Goal: Information Seeking & Learning: Learn about a topic

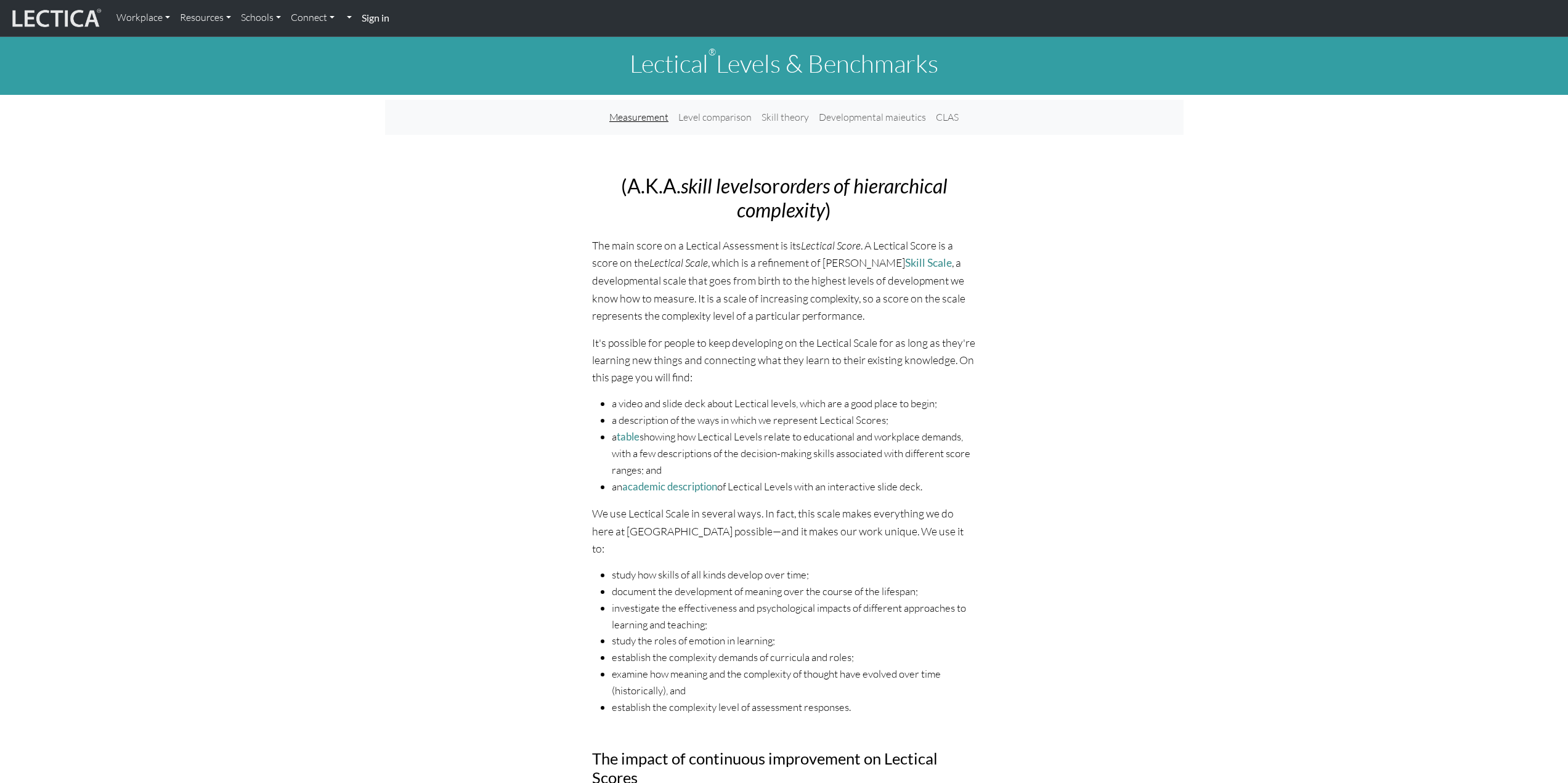
click at [648, 124] on link "Measurement" at bounding box center [638, 117] width 69 height 25
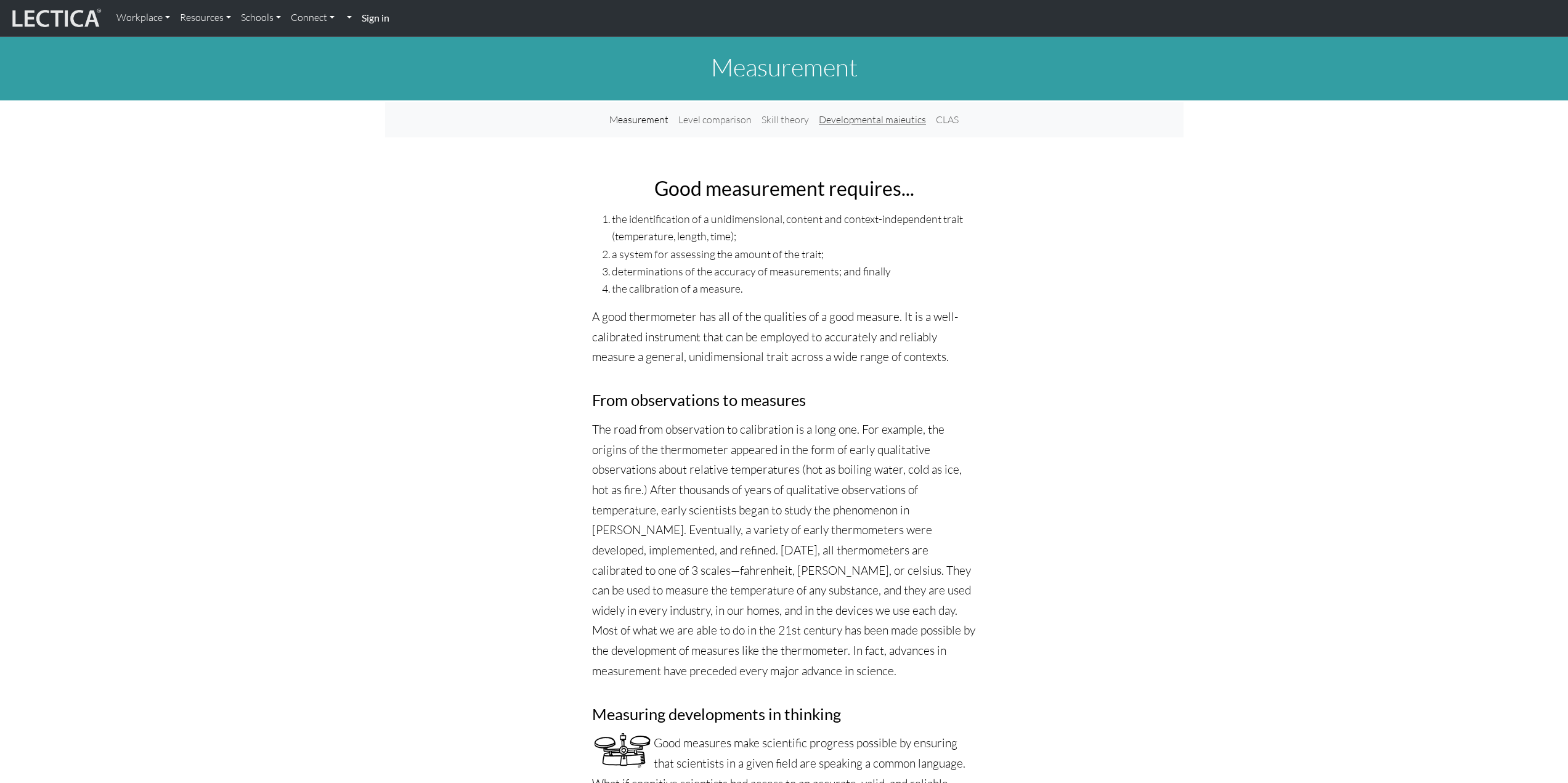
click at [881, 121] on link "Developmental maieutics" at bounding box center [872, 120] width 117 height 25
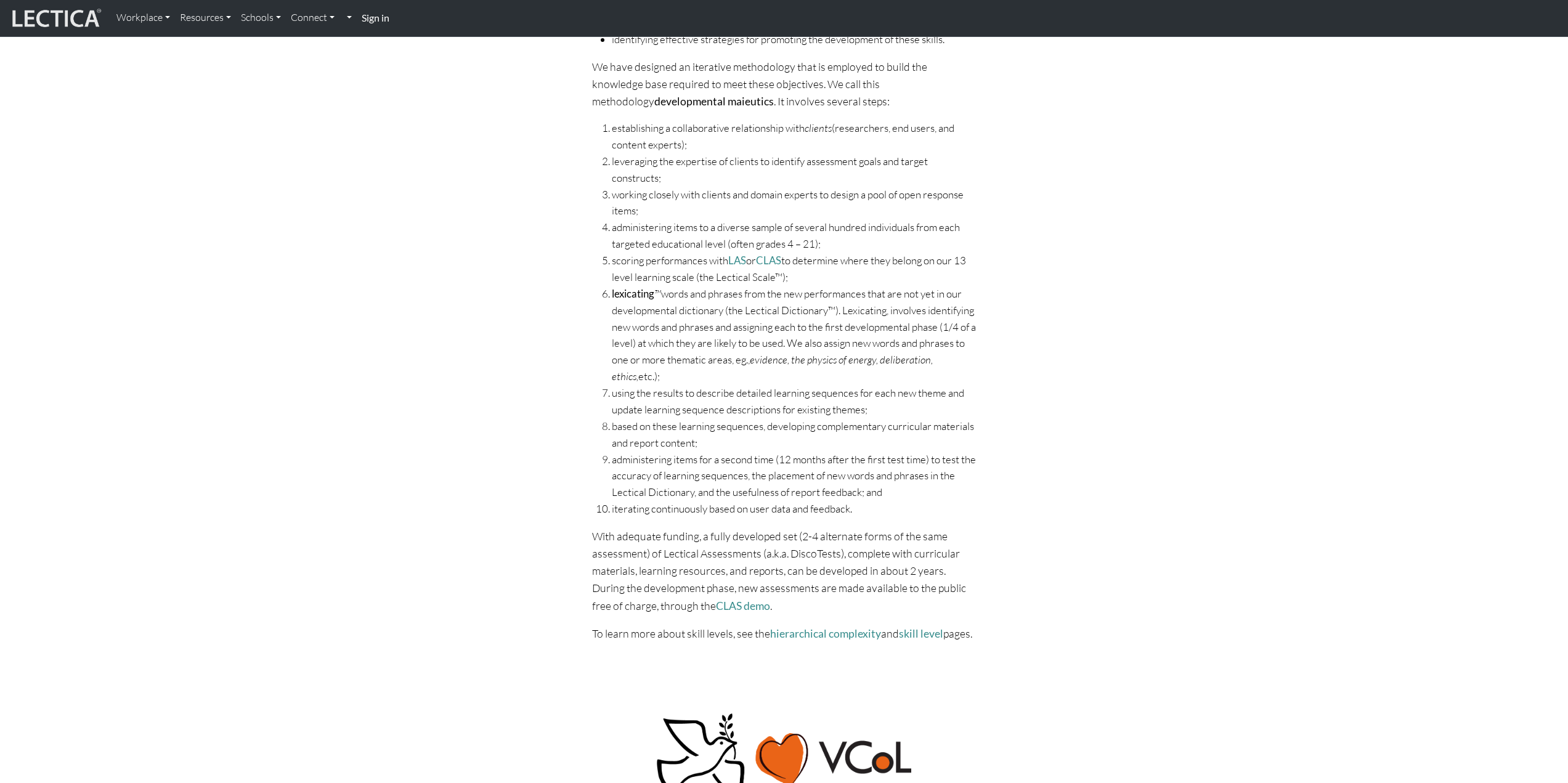
scroll to position [369, 0]
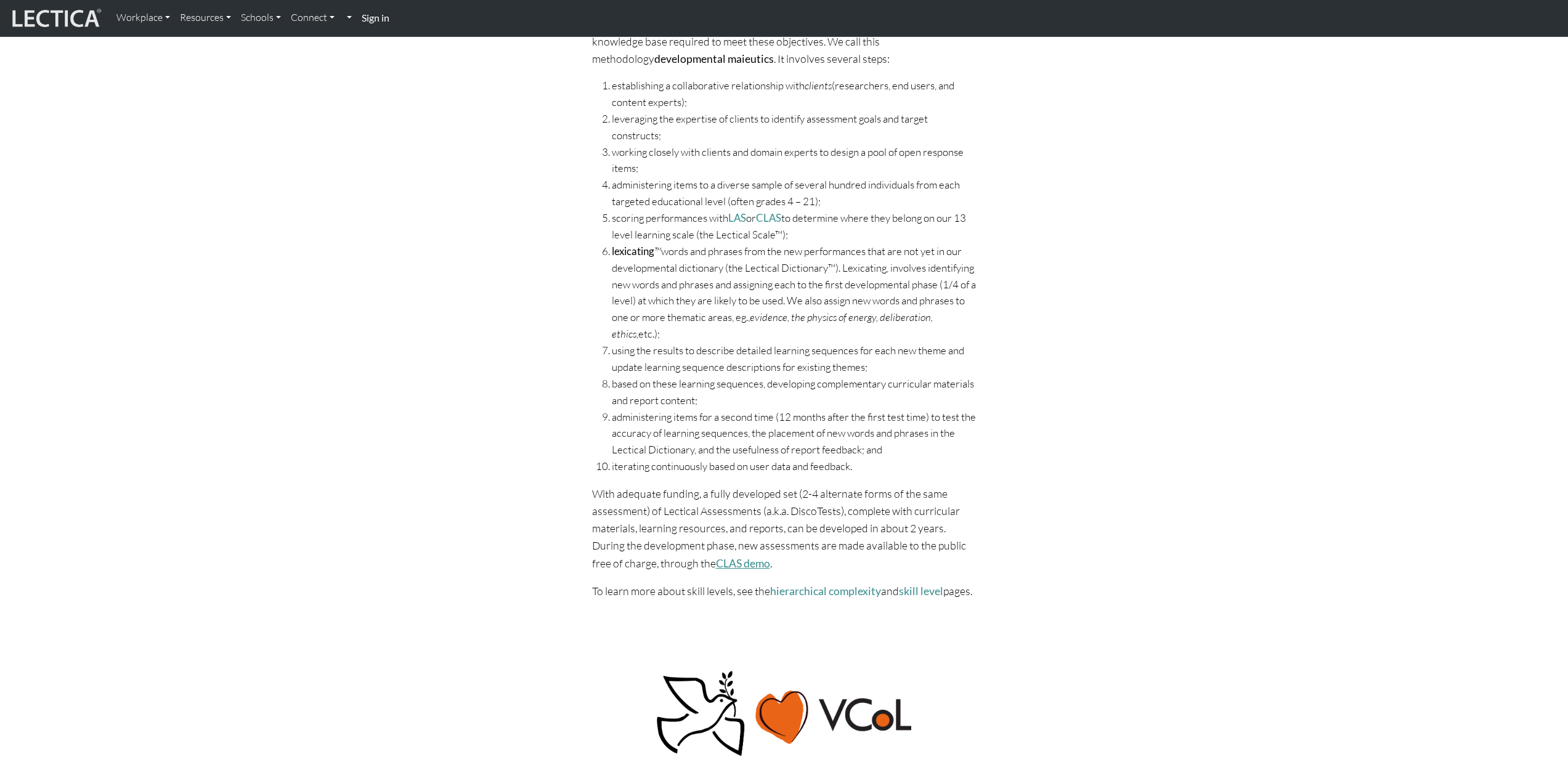
click at [754, 562] on link "CLAS demo" at bounding box center [742, 564] width 54 height 13
click at [742, 563] on link "CLAS demo" at bounding box center [742, 564] width 54 height 13
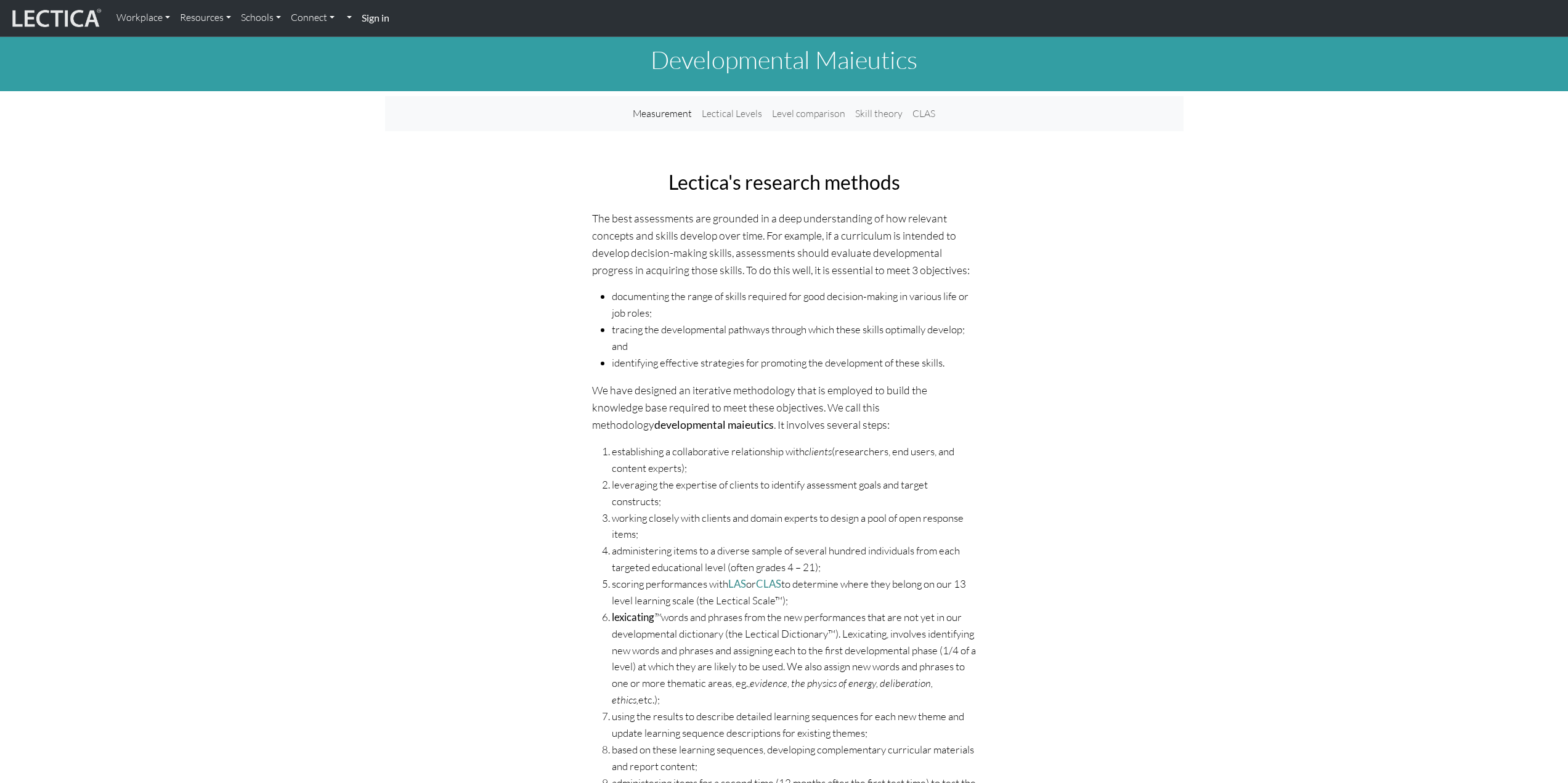
scroll to position [0, 0]
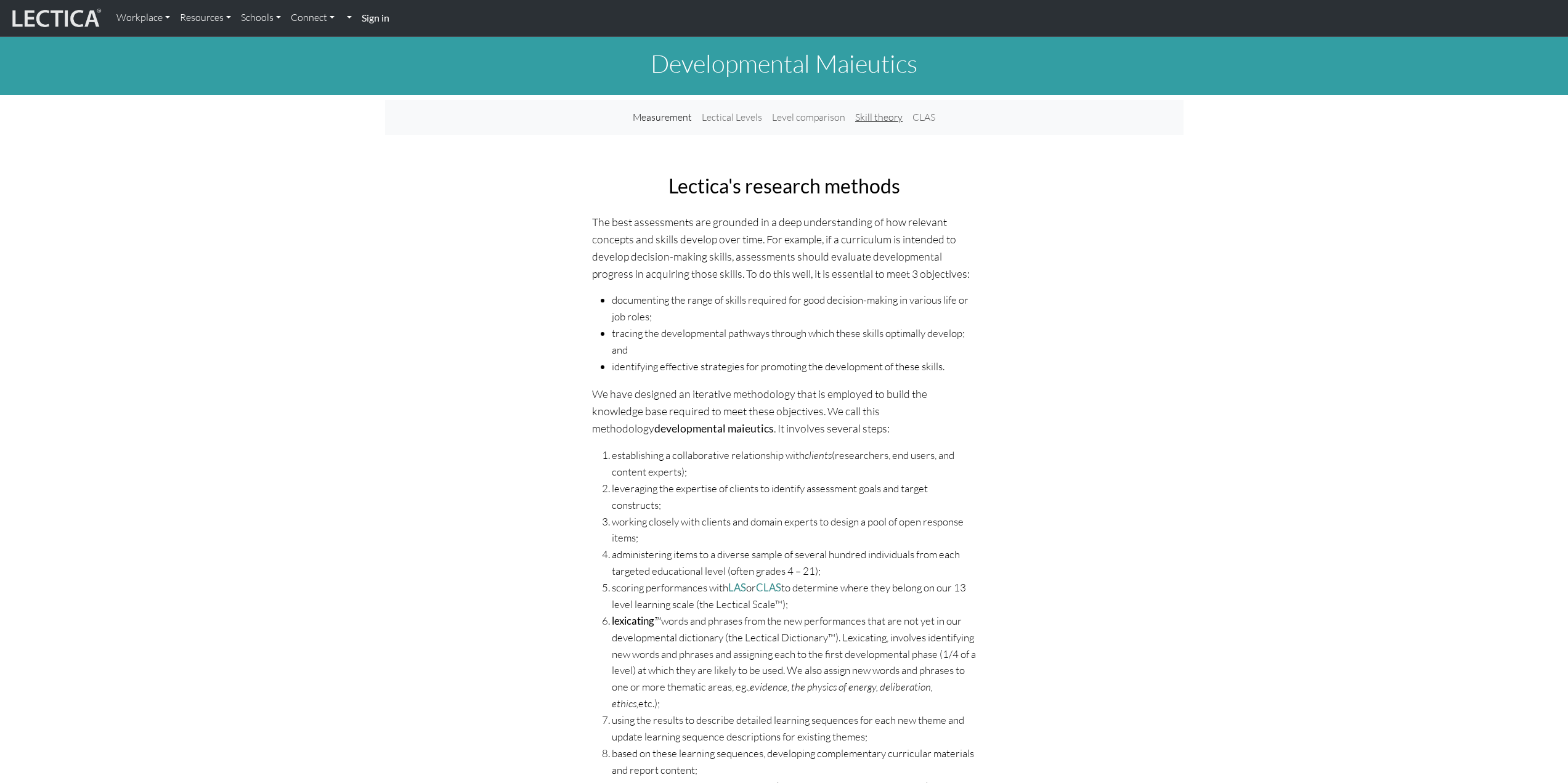
click at [878, 118] on link "Skill theory" at bounding box center [879, 117] width 57 height 25
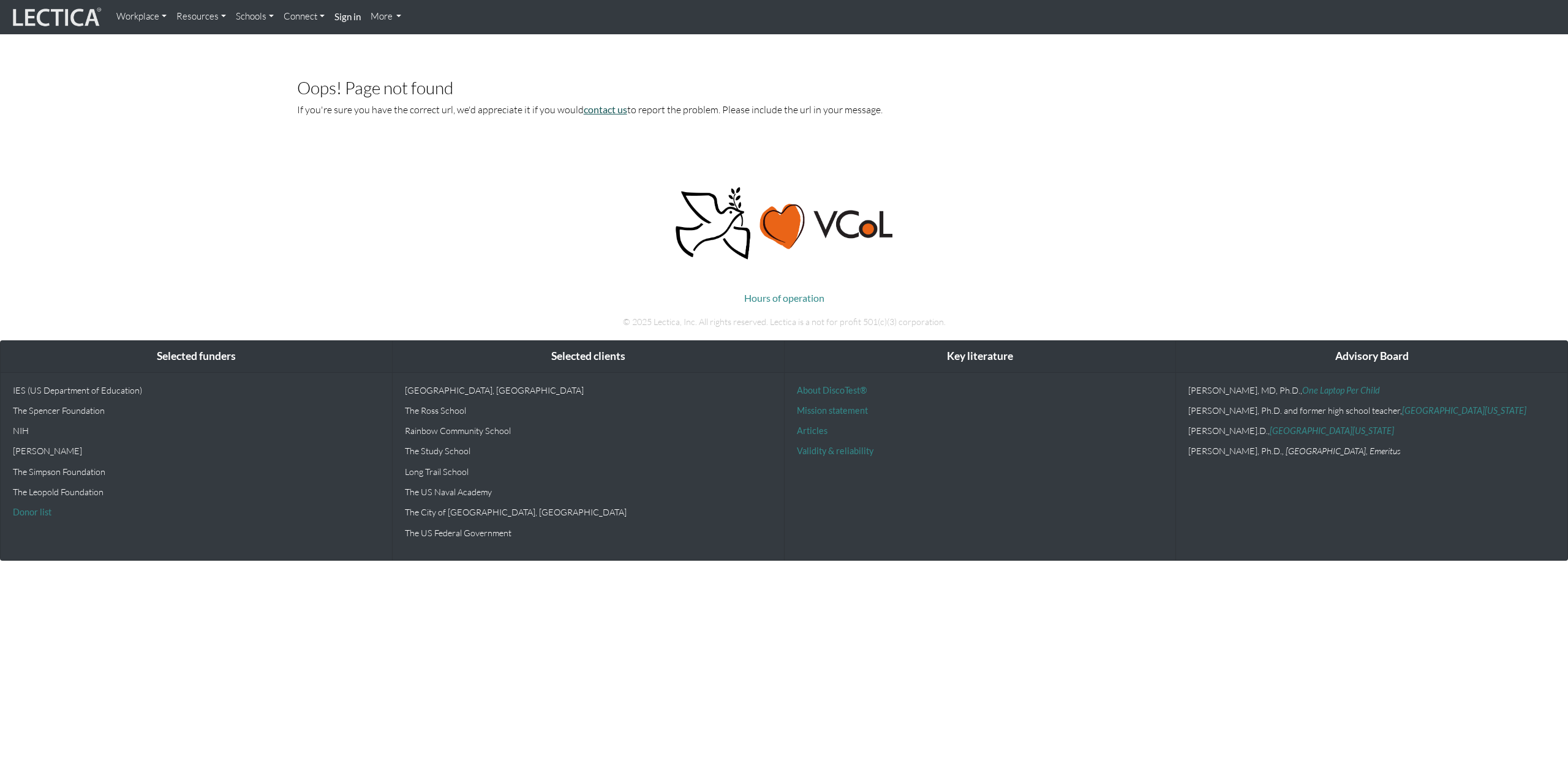
click at [609, 112] on link "contact us" at bounding box center [605, 109] width 44 height 12
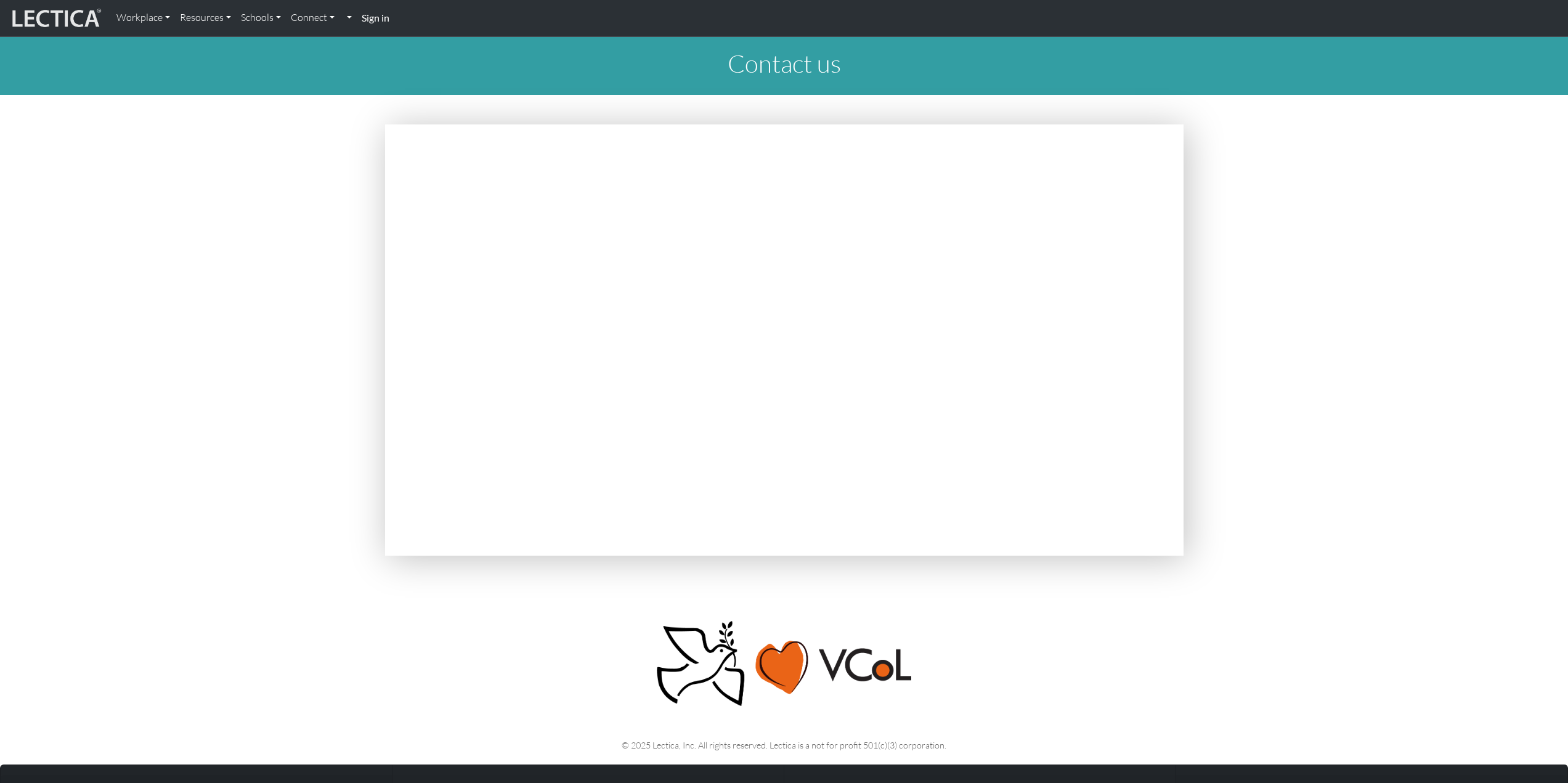
click at [260, 340] on section at bounding box center [784, 342] width 1568 height 436
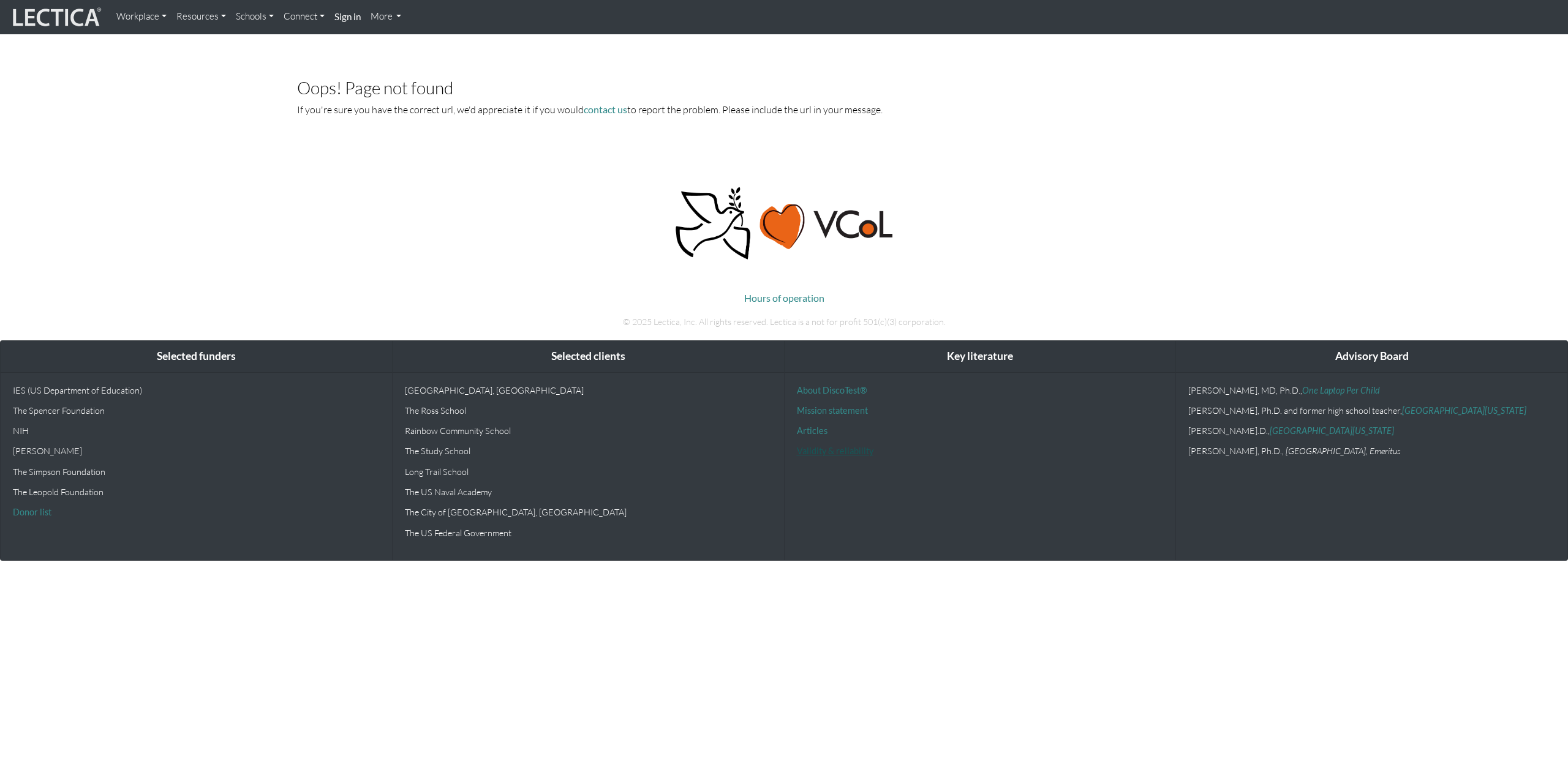
click at [843, 447] on link "Validity & reliability" at bounding box center [835, 451] width 76 height 10
drag, startPoint x: 294, startPoint y: 86, endPoint x: 457, endPoint y: 91, distance: 163.1
click at [457, 91] on div "Oops! Page not found If you're sure you have the correct url, we'd appreciate i…" at bounding box center [784, 103] width 1033 height 107
copy h3 "Oops! Page not found"
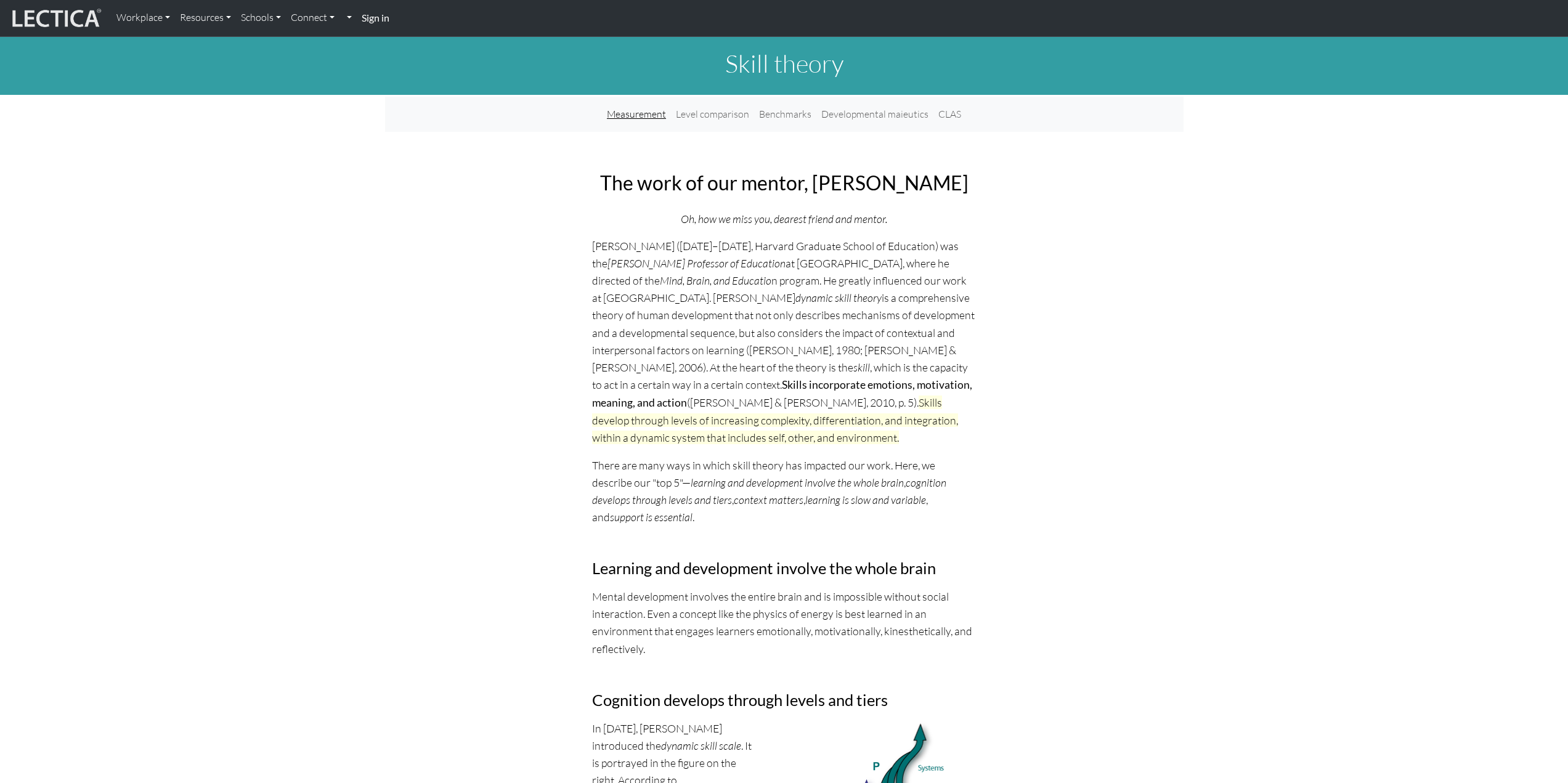
click at [649, 118] on link "Measurement" at bounding box center [636, 114] width 69 height 25
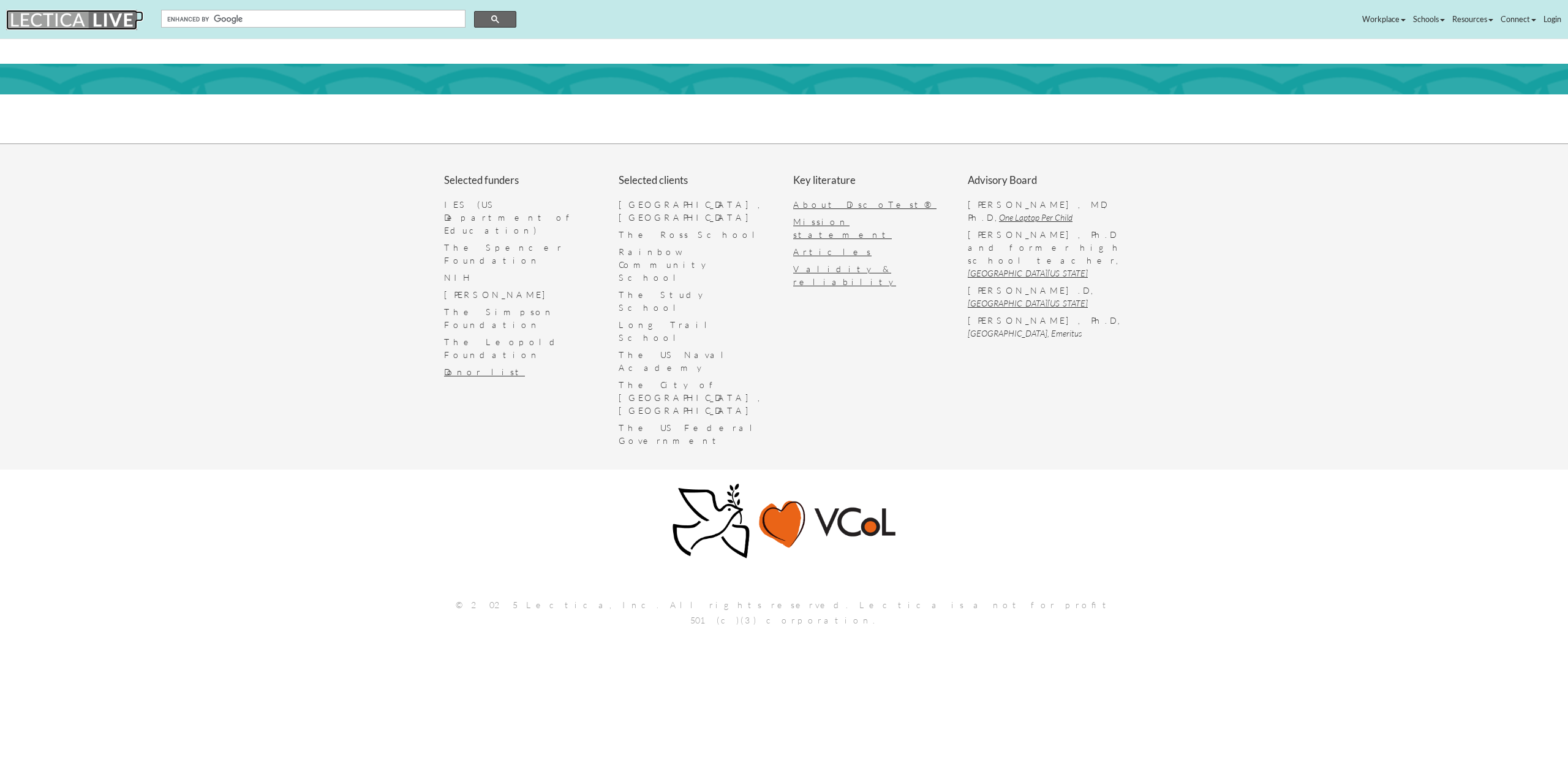
click at [46, 17] on img at bounding box center [71, 20] width 131 height 20
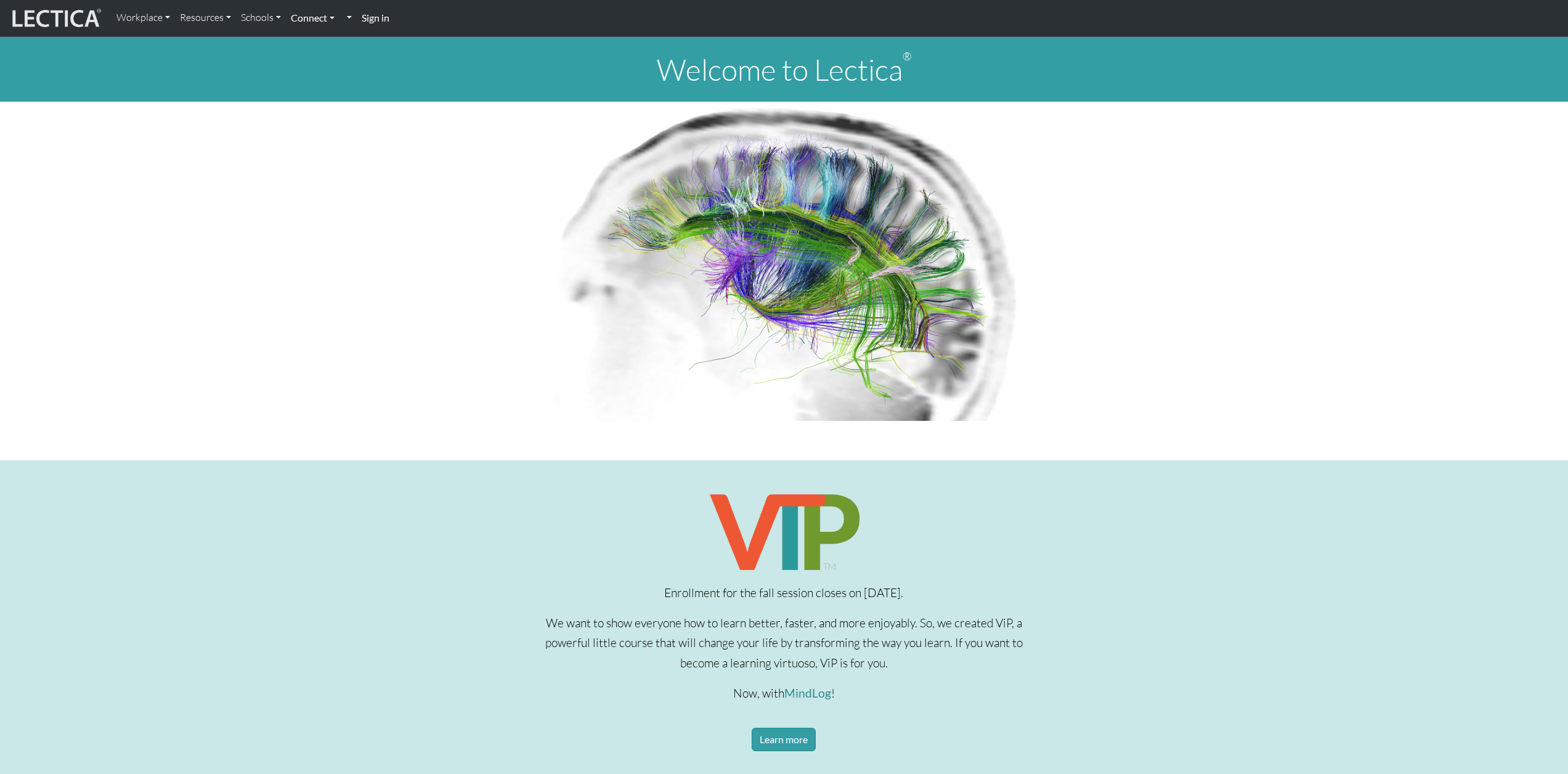
click at [302, 19] on link "Connect" at bounding box center [312, 18] width 53 height 26
click at [257, 18] on link "Schools" at bounding box center [261, 18] width 50 height 26
click at [523, 84] on h1 "Welcome to Lectica ®" at bounding box center [784, 70] width 1568 height 36
click at [199, 21] on link "Resources" at bounding box center [205, 18] width 61 height 26
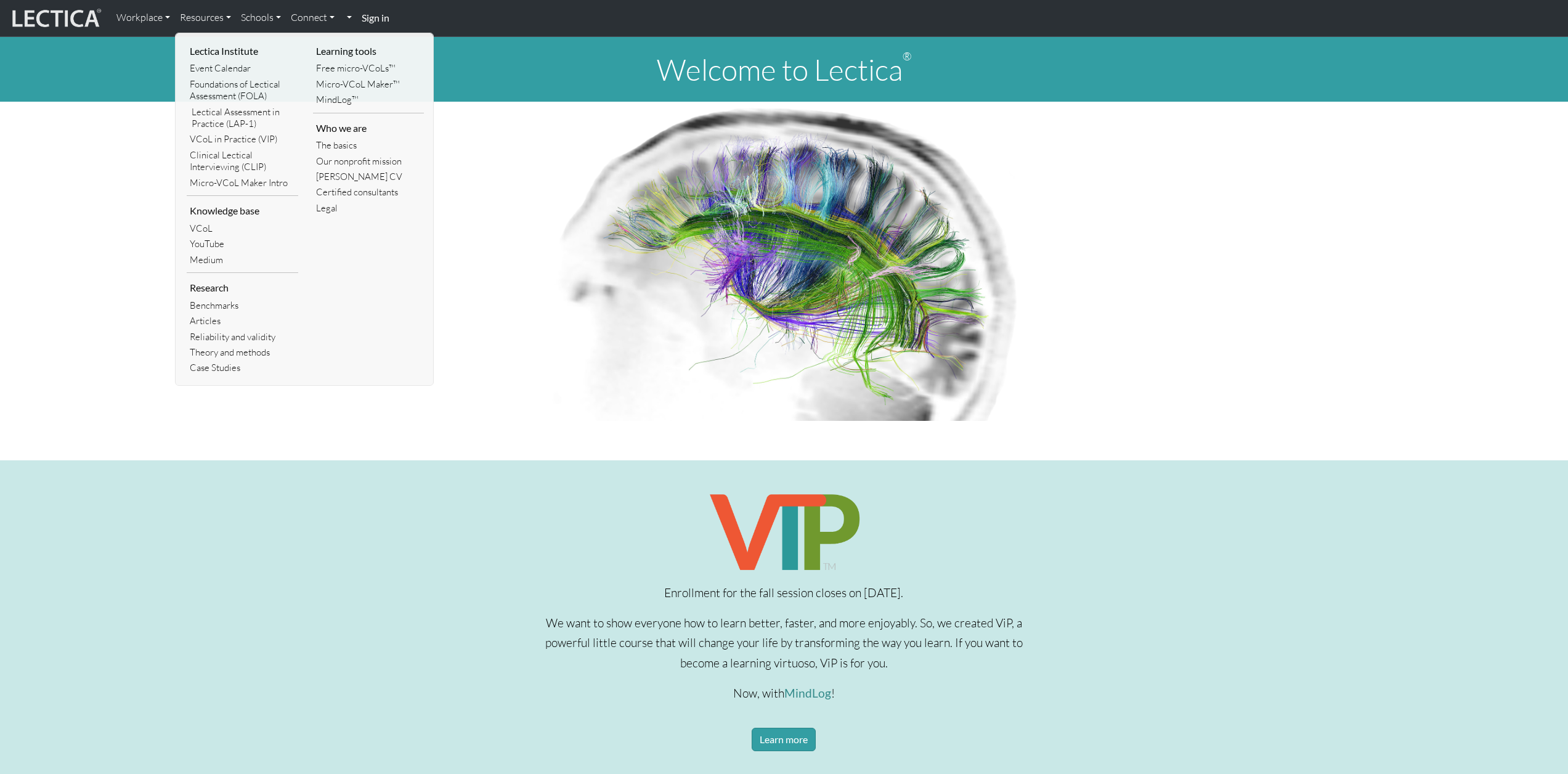
click at [808, 373] on img at bounding box center [784, 261] width 479 height 319
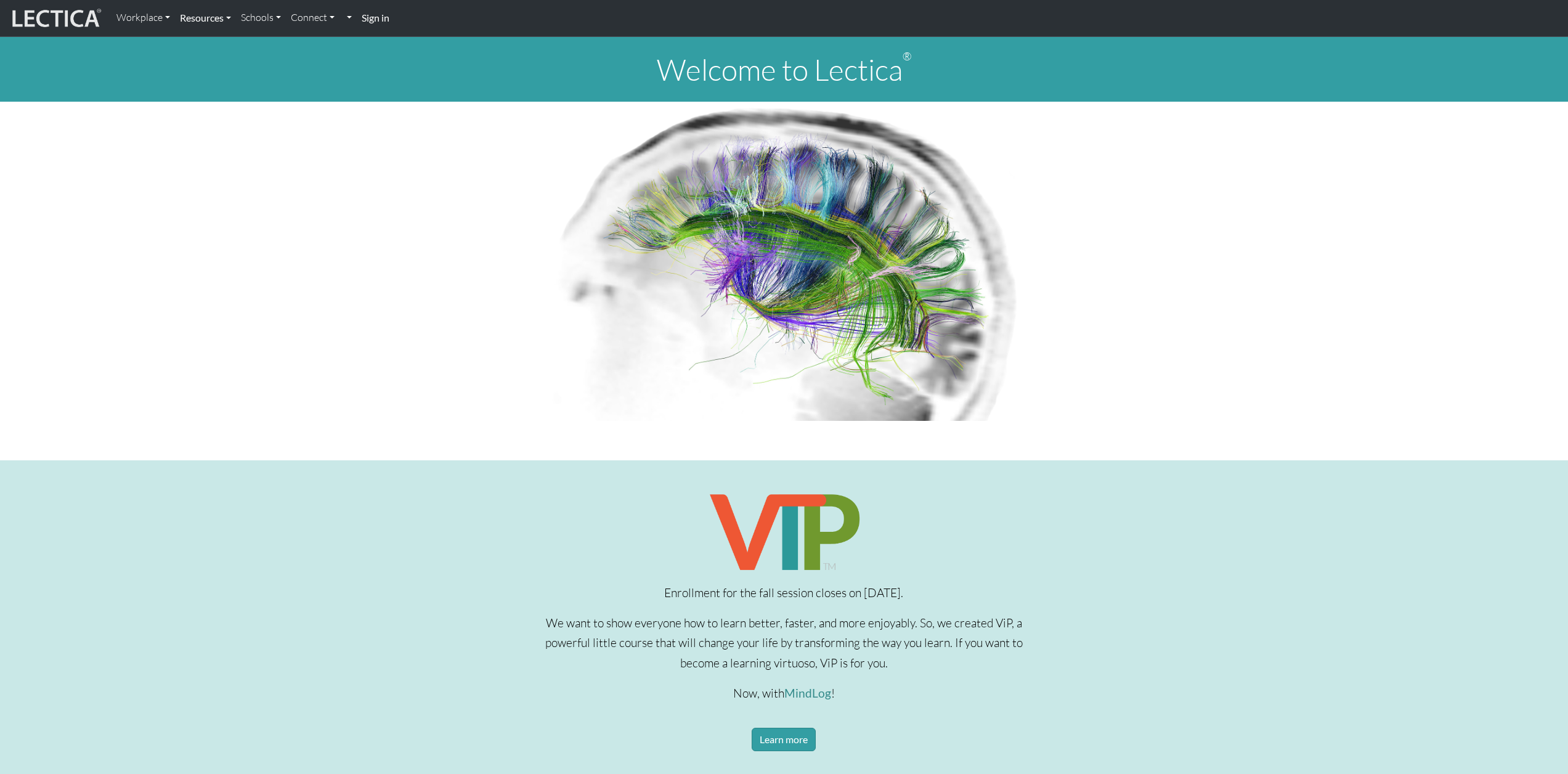
click at [216, 25] on link "Resources" at bounding box center [205, 18] width 61 height 26
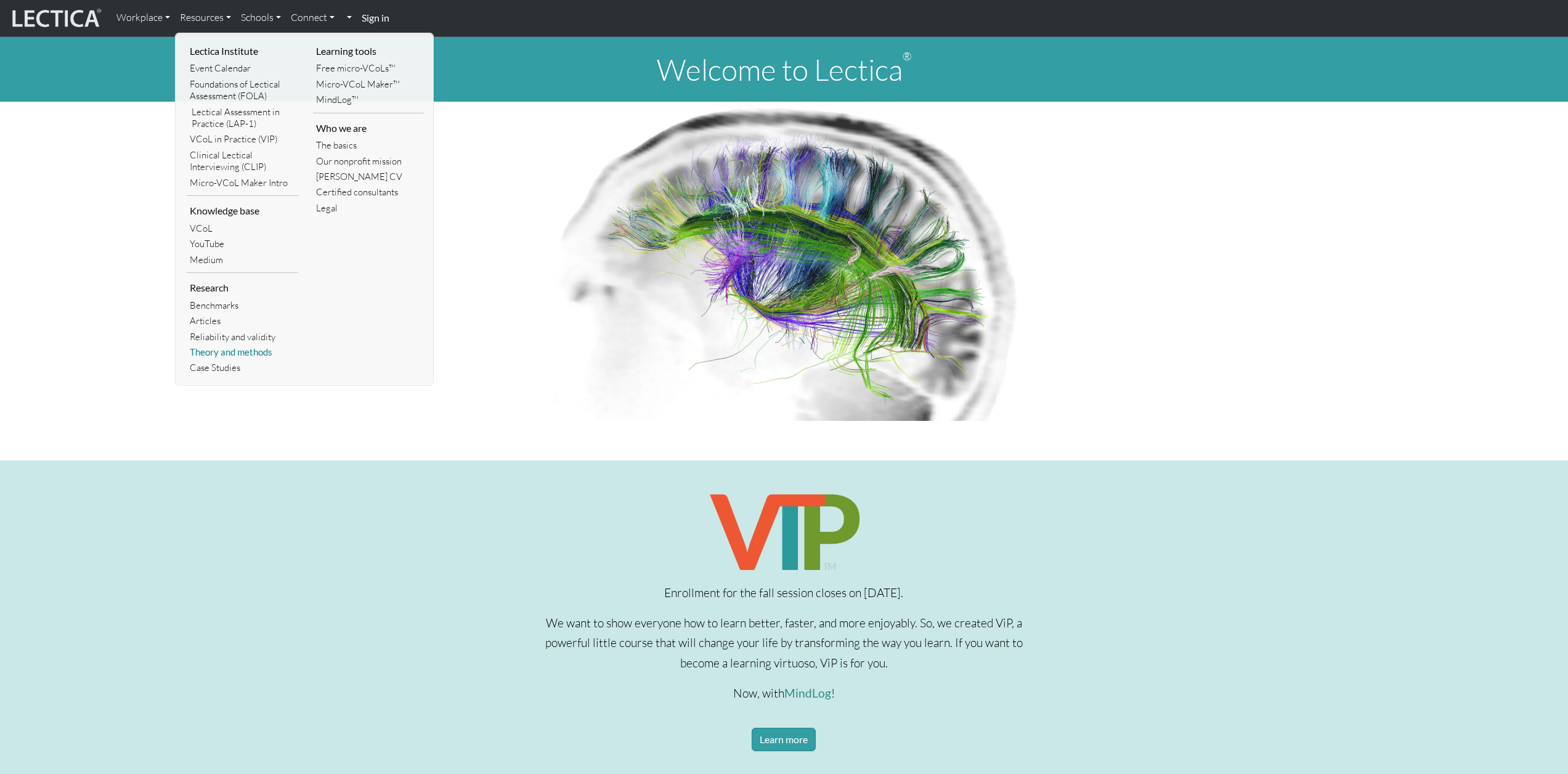
click at [228, 355] on link "Theory and methods" at bounding box center [242, 352] width 112 height 15
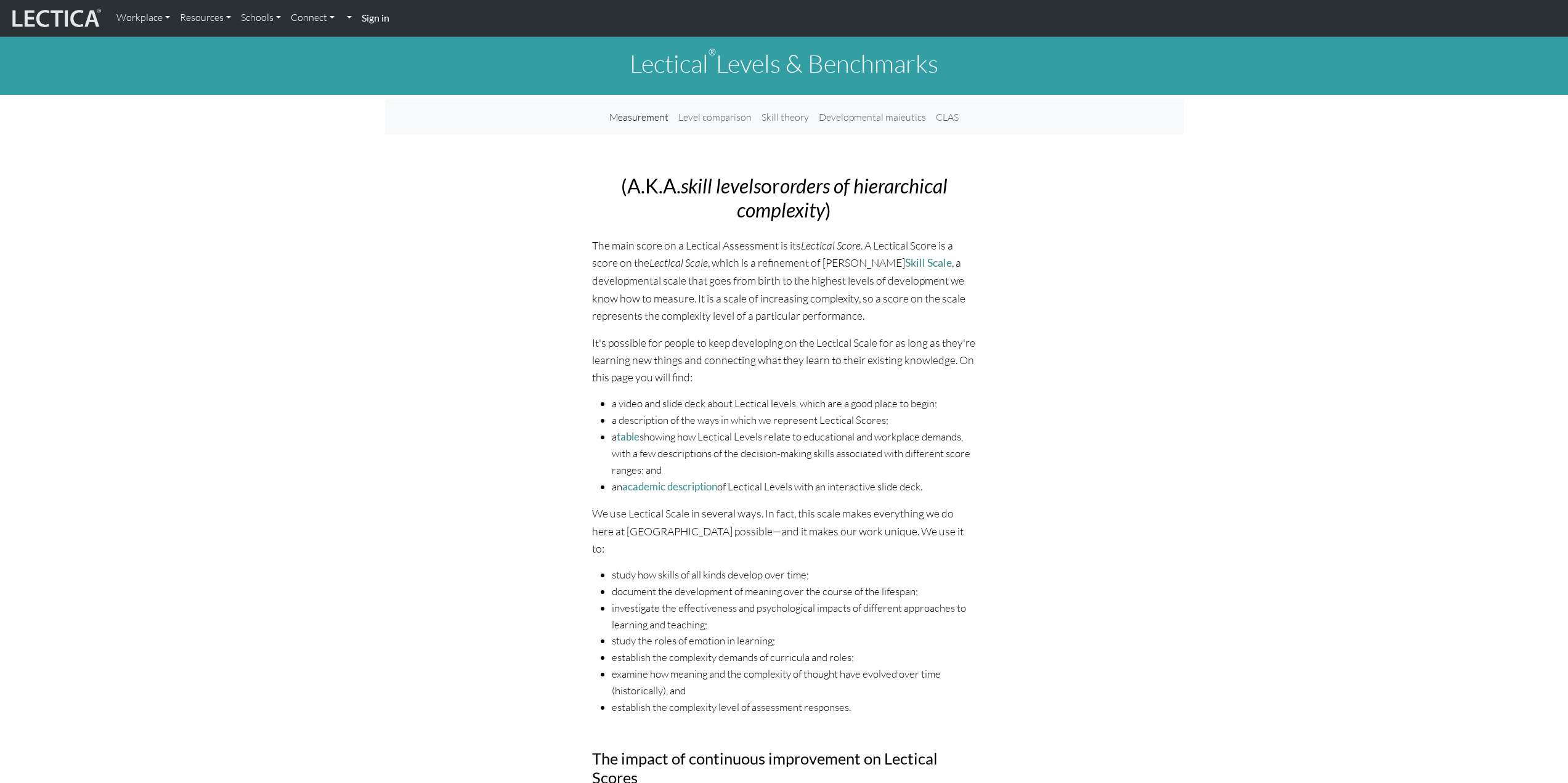
drag, startPoint x: 893, startPoint y: 260, endPoint x: 837, endPoint y: 260, distance: 56.0
click at [837, 260] on p "The main score on a Lectical Assessment is its Lectical Score . A Lectical Scor…" at bounding box center [784, 280] width 384 height 87
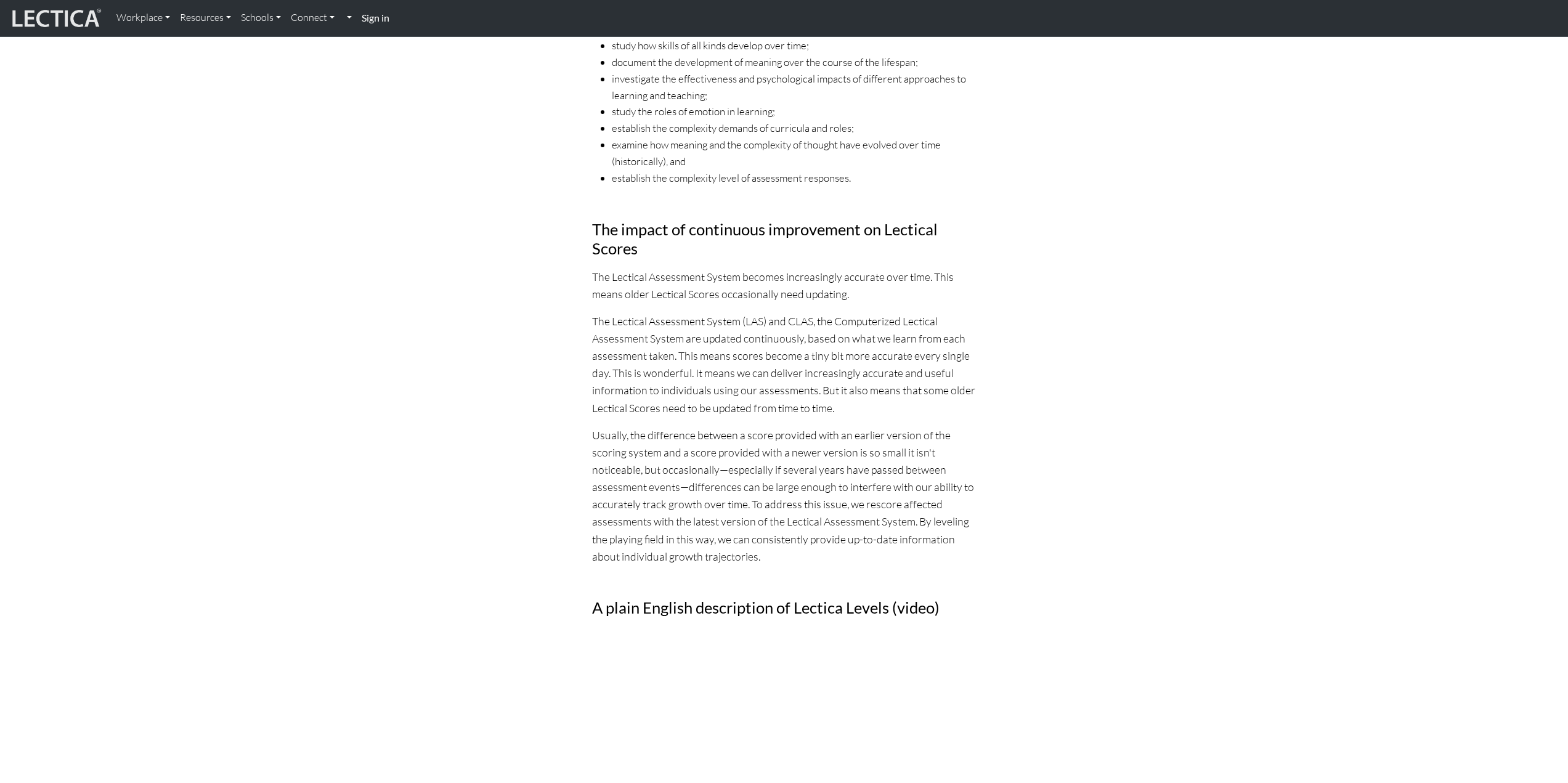
scroll to position [555, 0]
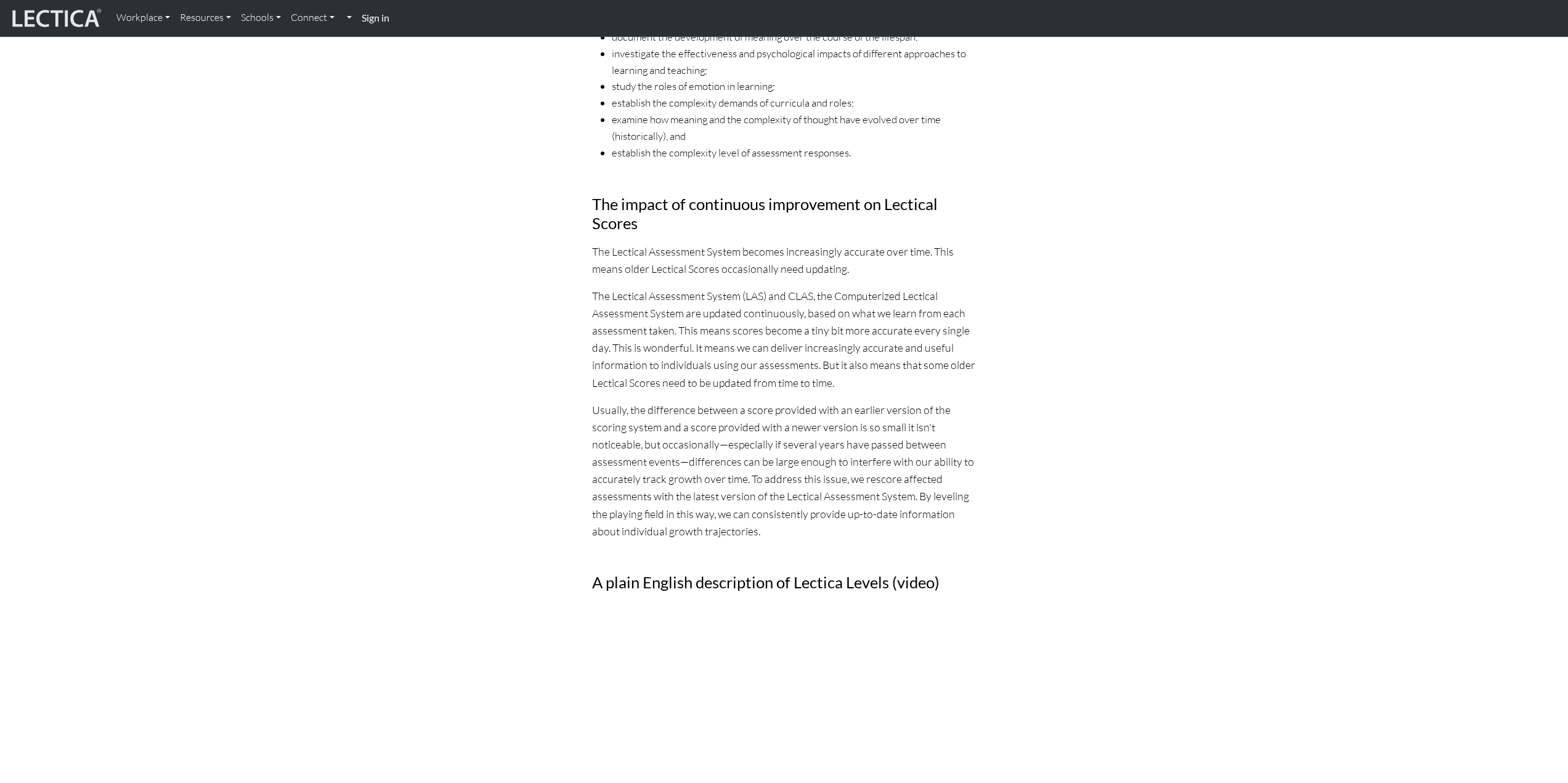
click at [700, 287] on p "The Lectical Assessment System (LAS) and CLAS, the Computerized Lectical Assess…" at bounding box center [784, 339] width 384 height 104
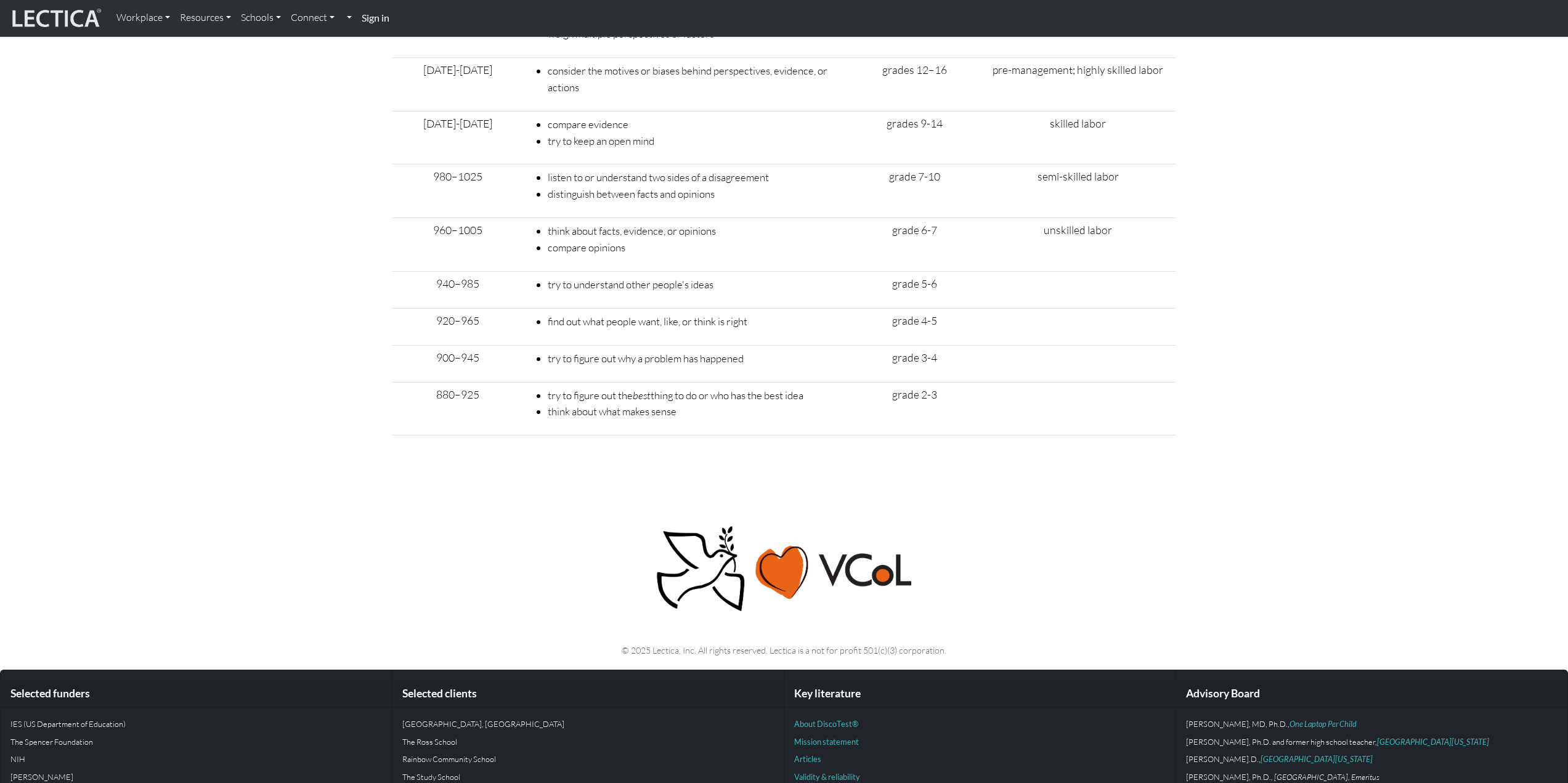
scroll to position [4555, 0]
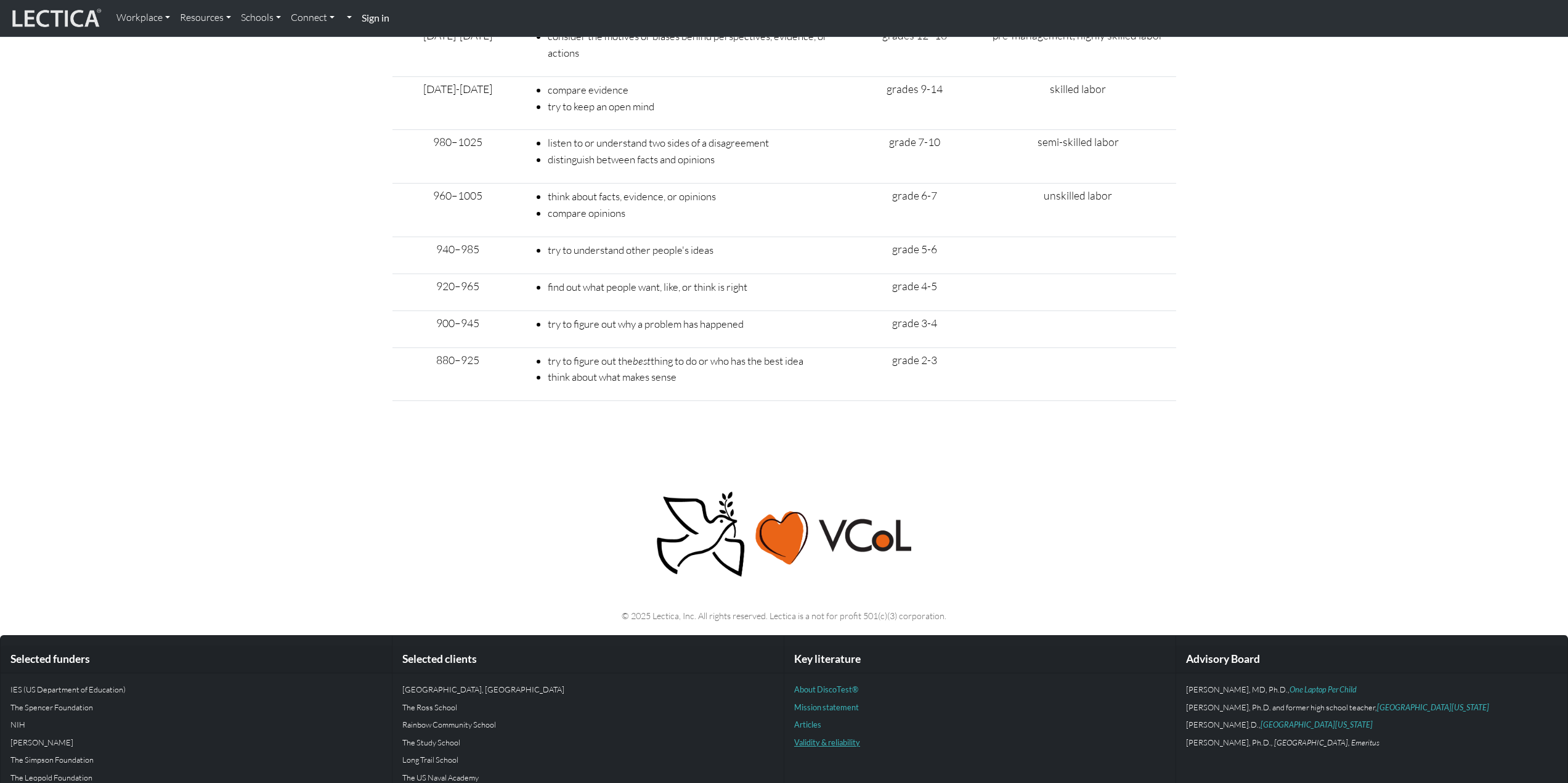
click at [835, 738] on link "Validity & reliability" at bounding box center [827, 743] width 66 height 10
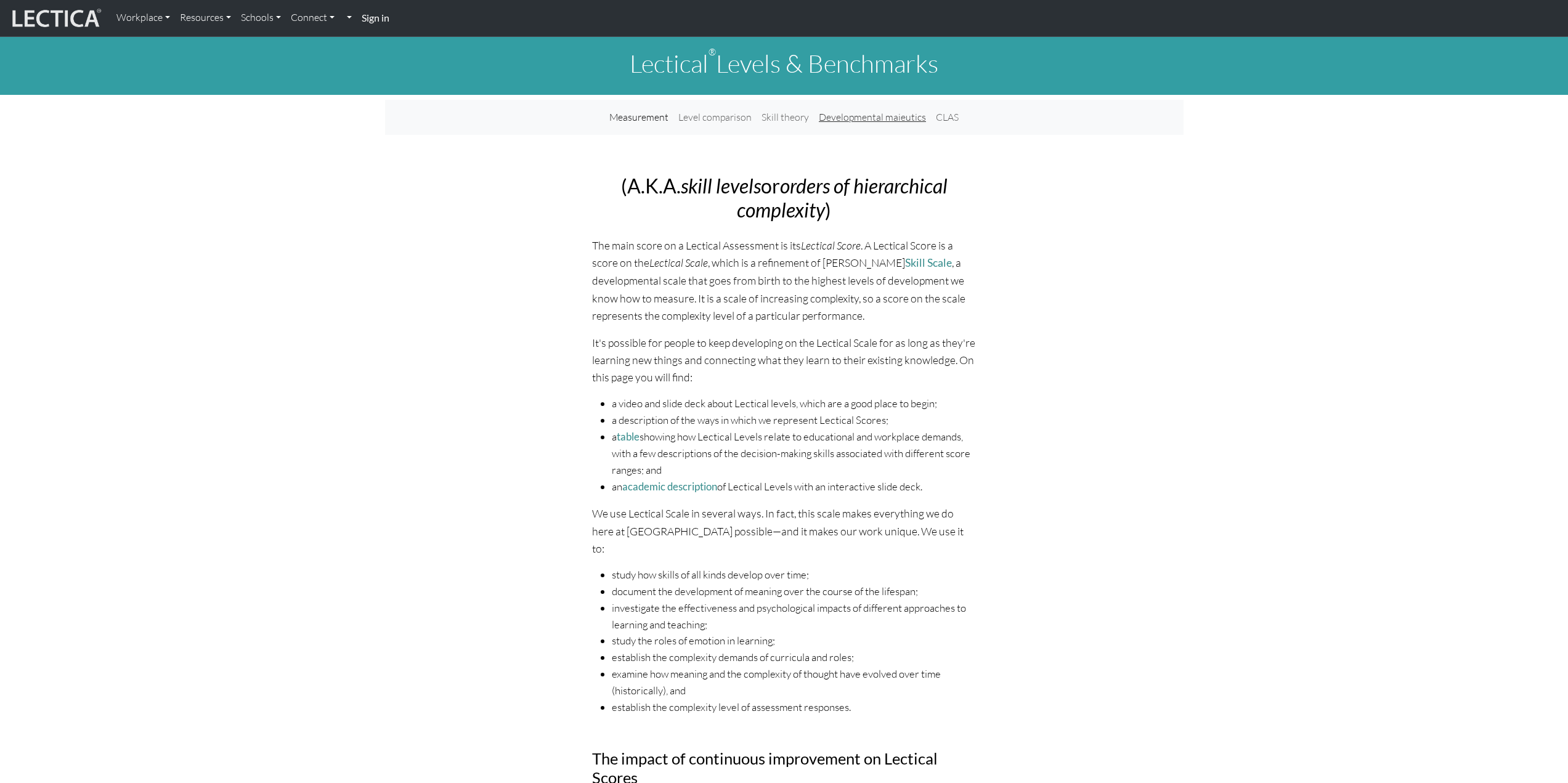
click at [842, 119] on link "Developmental maieutics" at bounding box center [872, 117] width 117 height 25
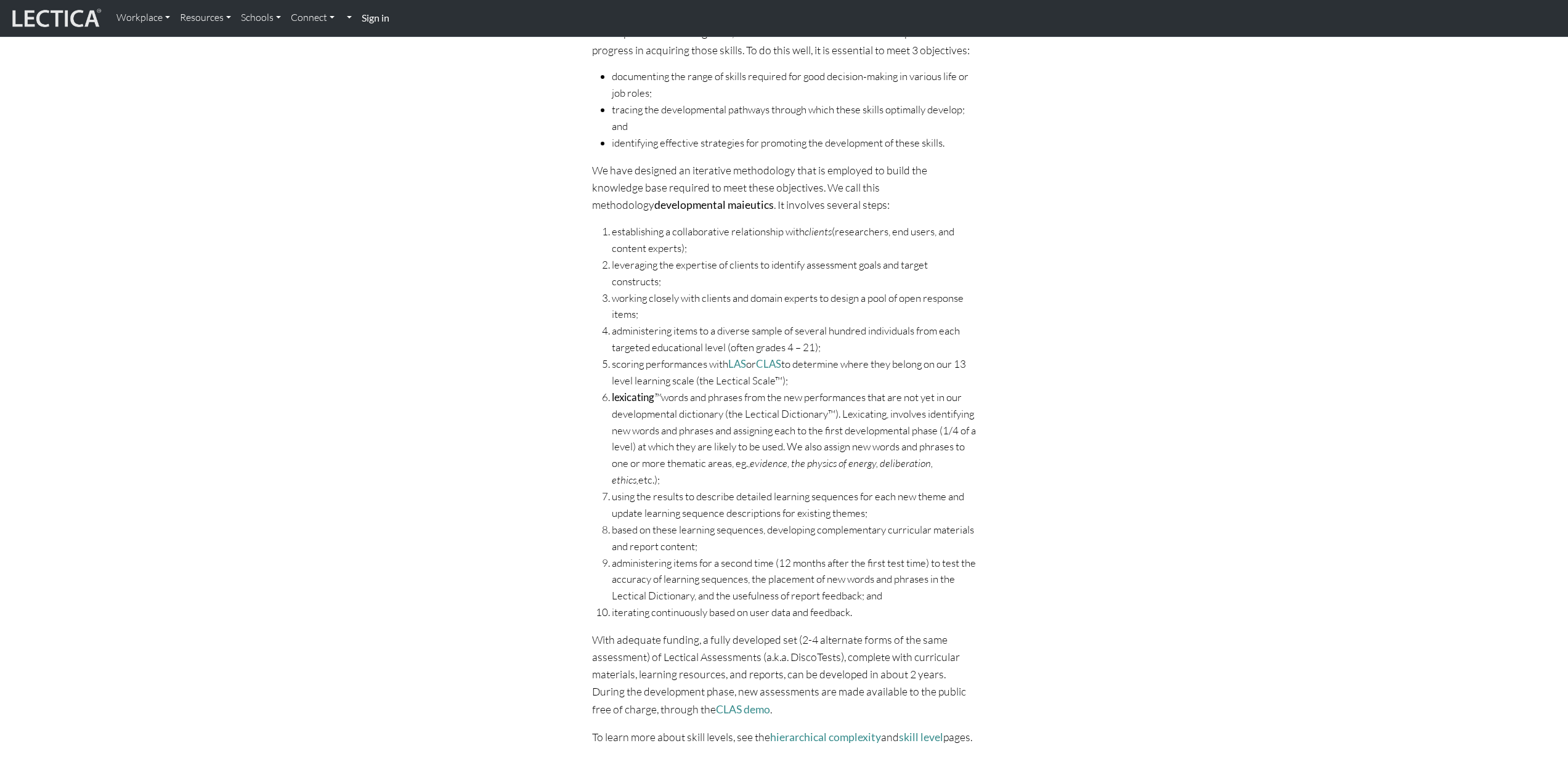
scroll to position [184, 0]
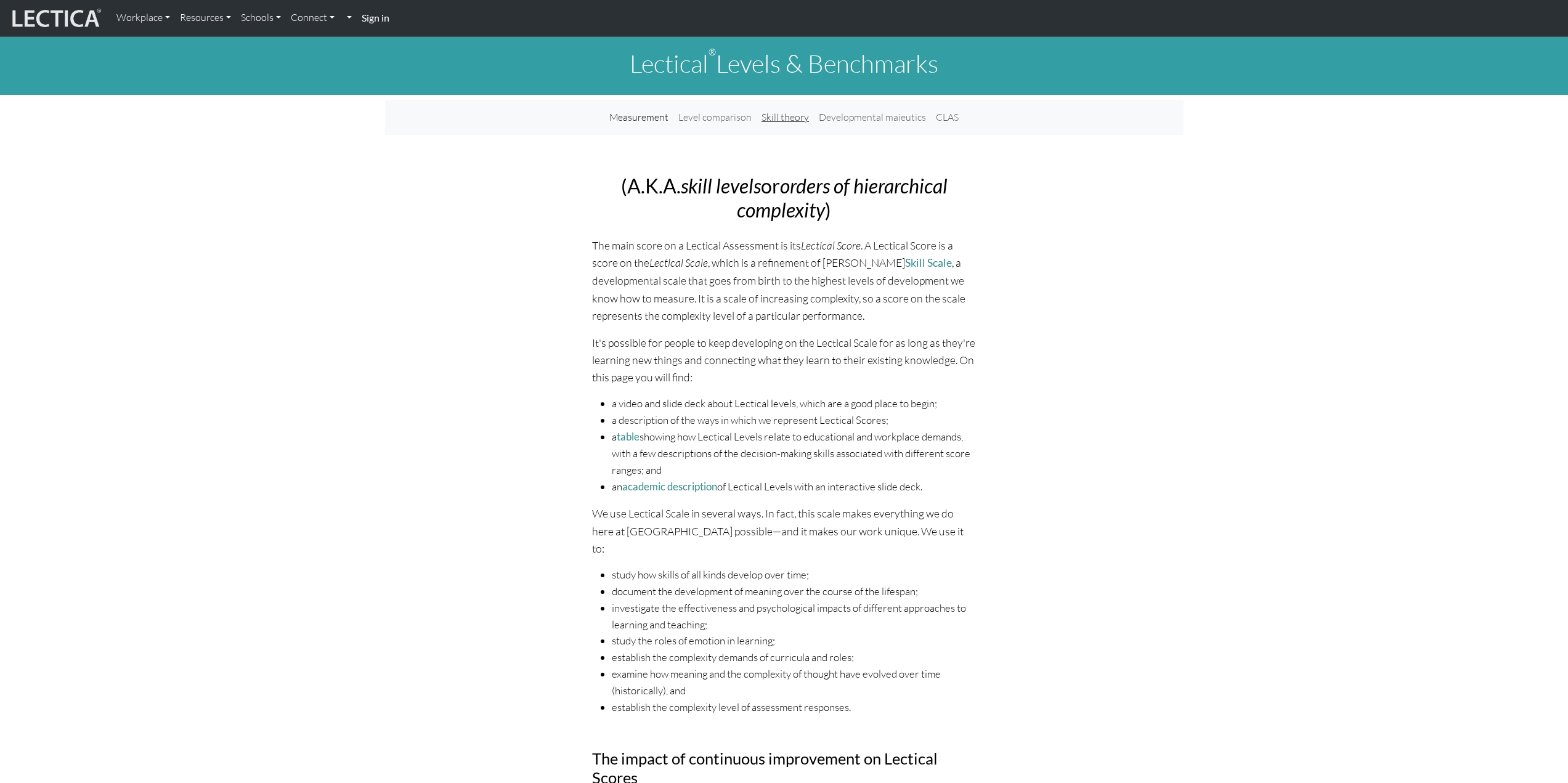
click at [793, 118] on link "Skill theory" at bounding box center [785, 117] width 57 height 25
drag, startPoint x: 824, startPoint y: 212, endPoint x: 609, endPoint y: 179, distance: 217.5
click at [609, 179] on h2 "(A.K.A. skill levels or orders of hierarchical complexity )" at bounding box center [784, 198] width 384 height 48
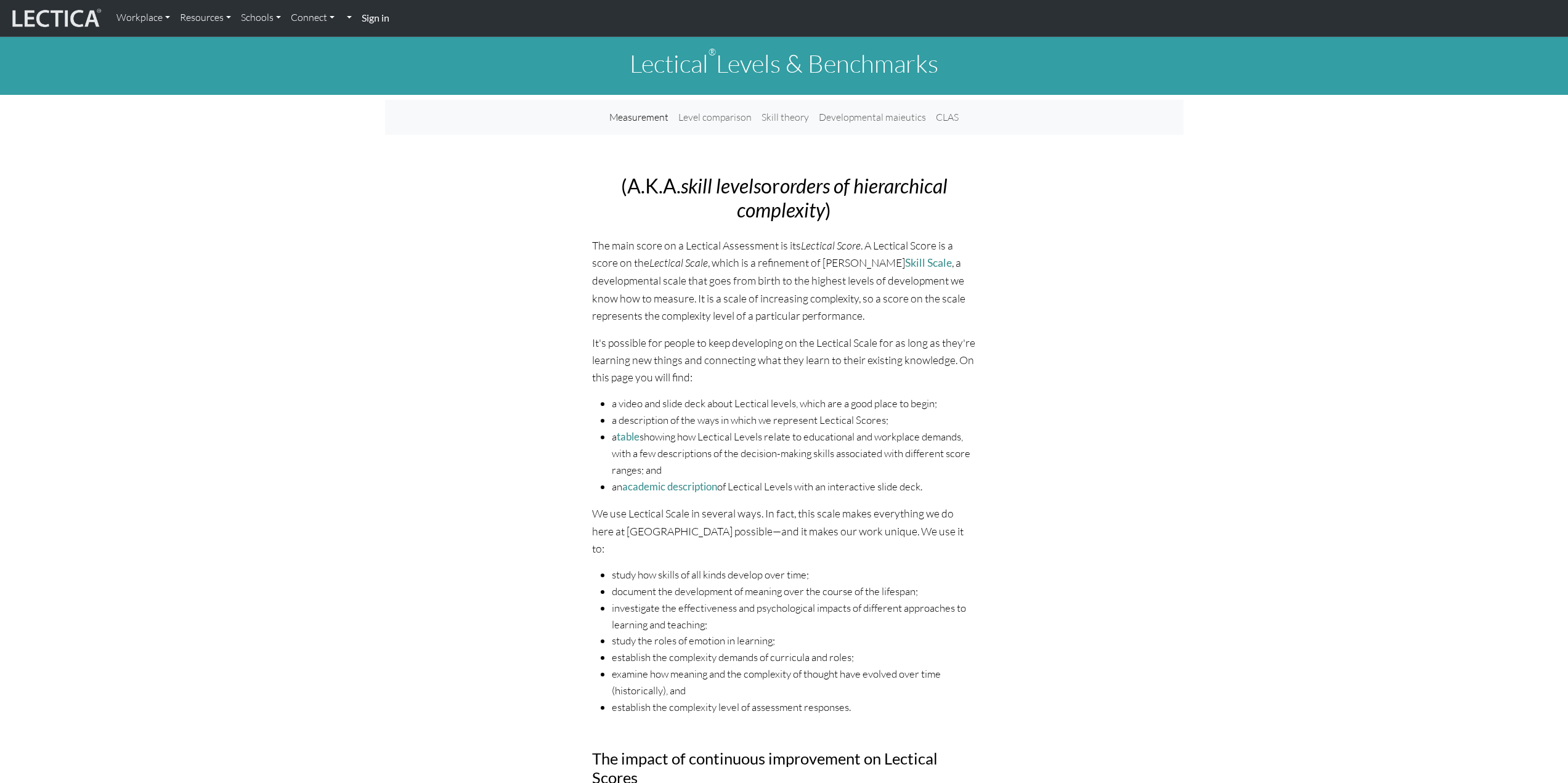
click at [863, 211] on h2 "(A.K.A. skill levels or orders of hierarchical complexity )" at bounding box center [784, 198] width 384 height 48
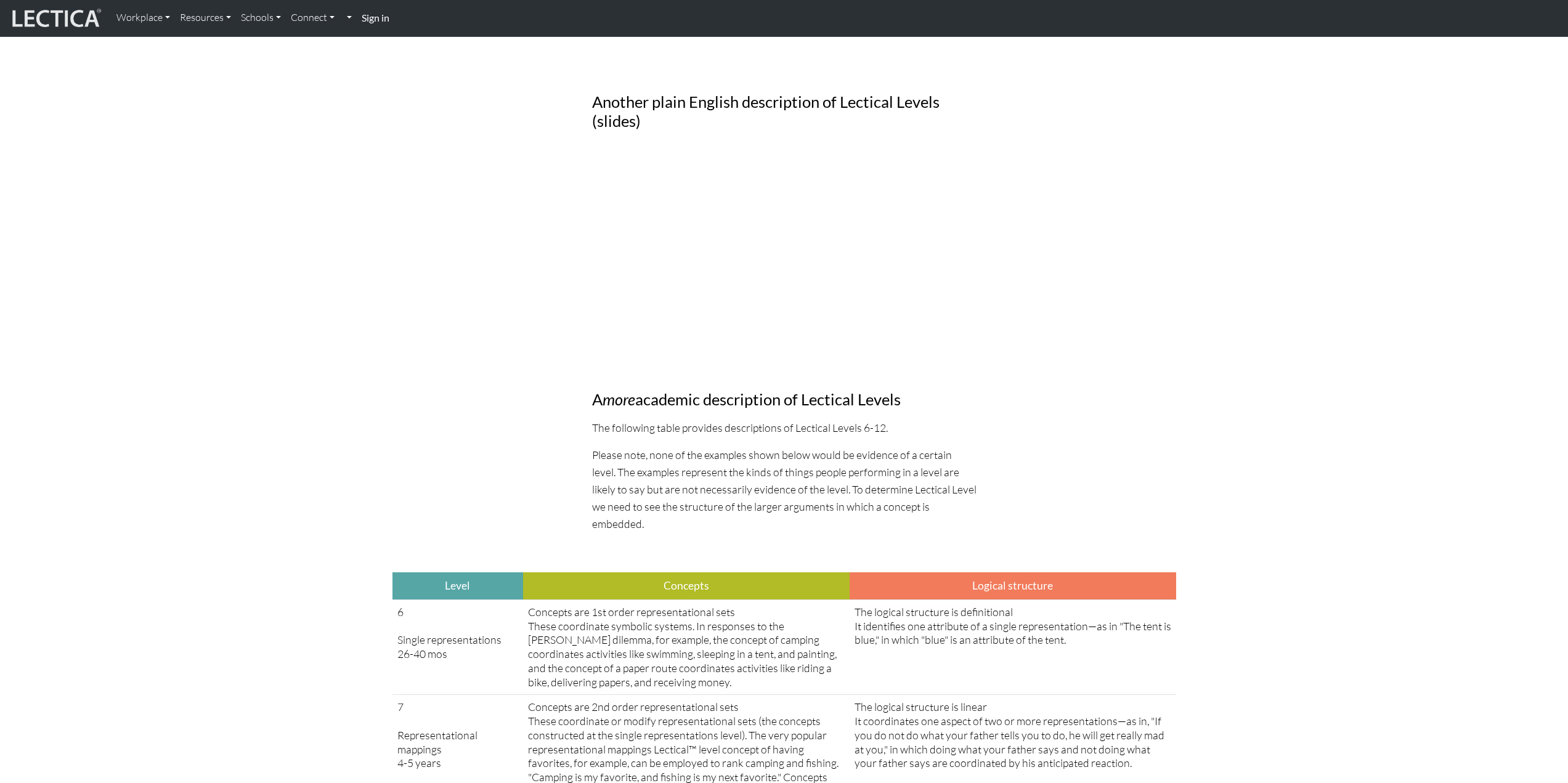
scroll to position [1356, 0]
